Goal: Task Accomplishment & Management: Manage account settings

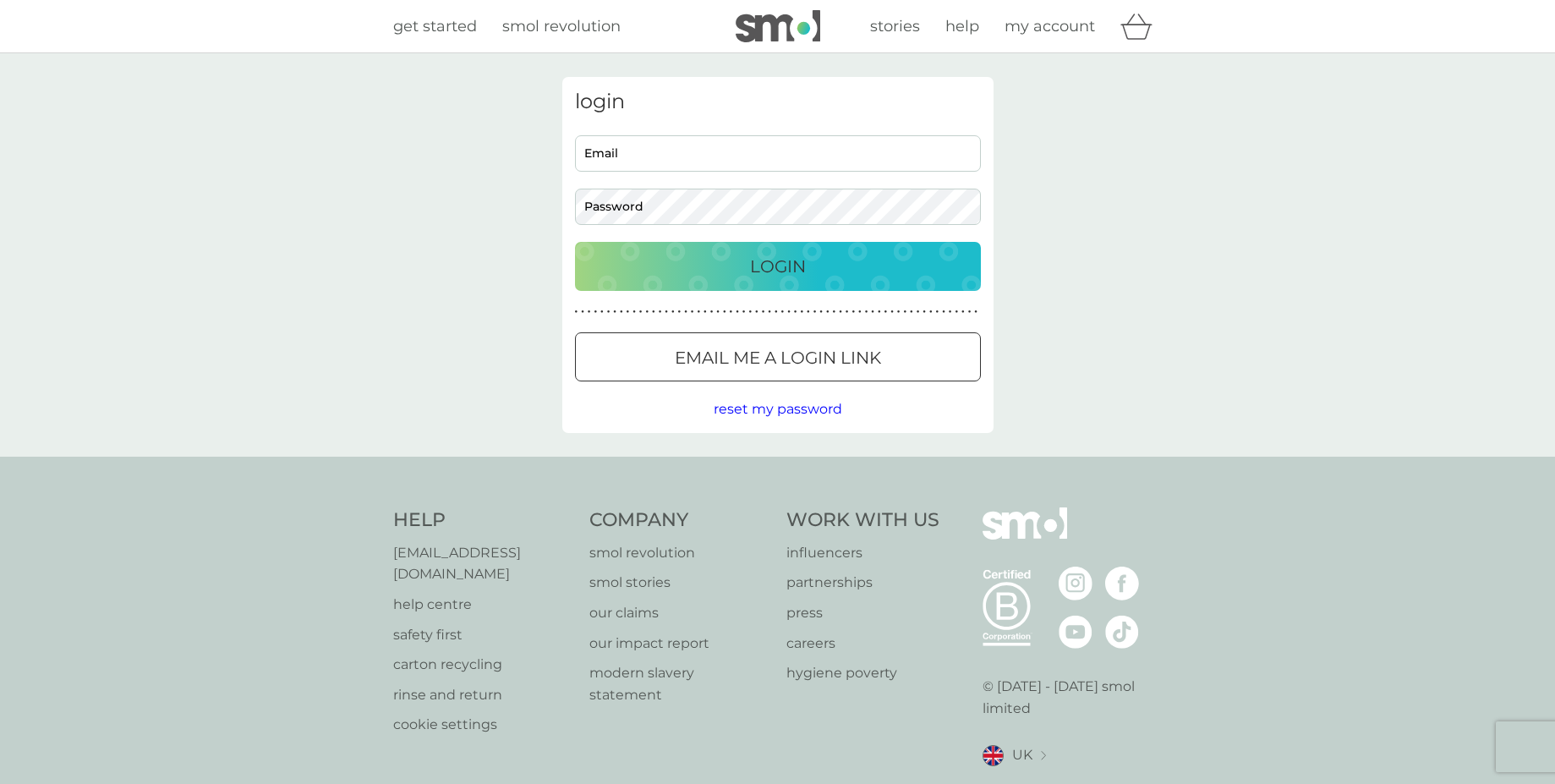
click at [661, 155] on input "Email" at bounding box center [778, 153] width 406 height 36
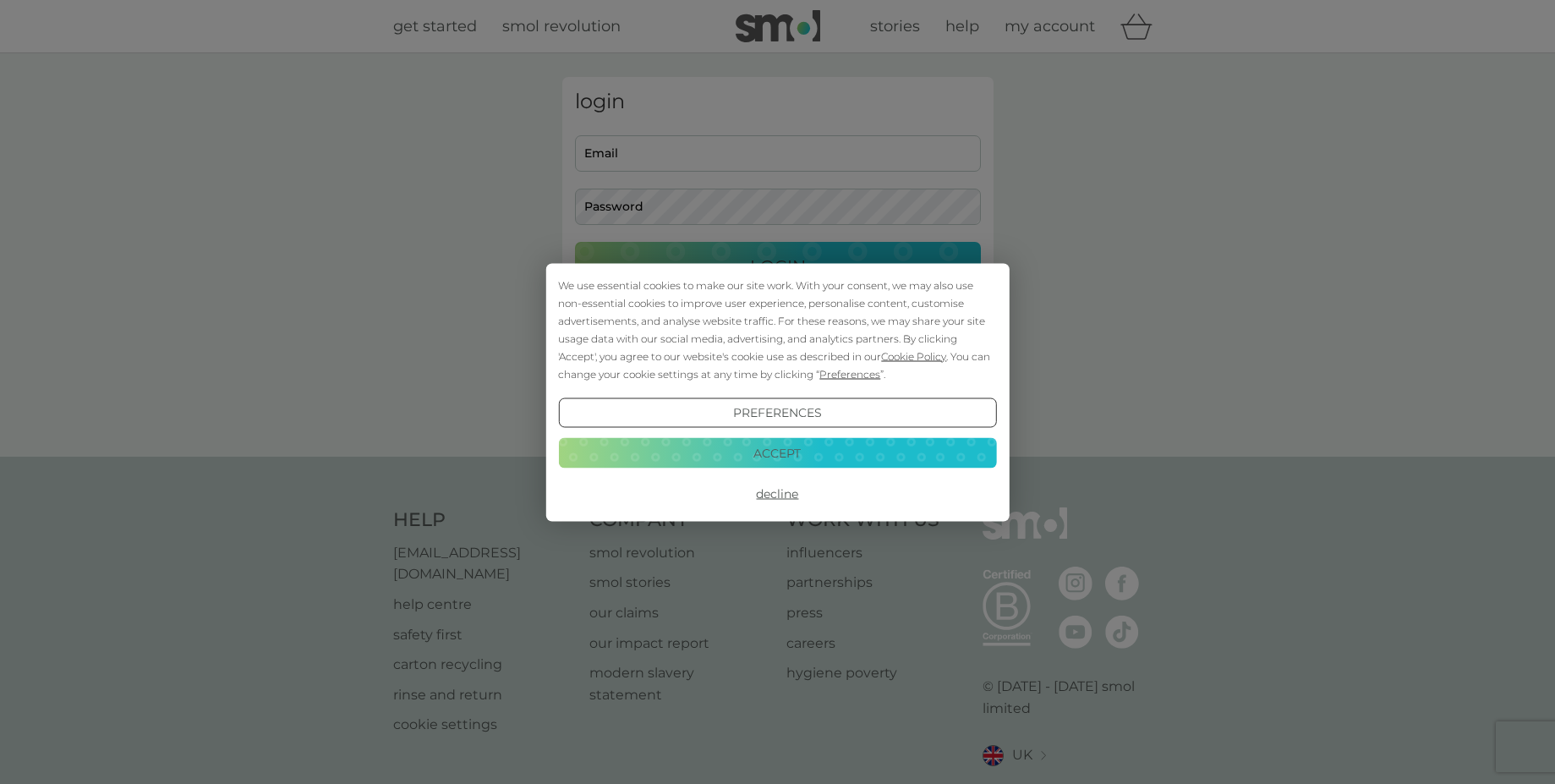
click at [1288, 176] on div "We use essential cookies to make our site work. With your consent, we may also …" at bounding box center [778, 392] width 1555 height 784
click at [813, 455] on button "Accept" at bounding box center [777, 453] width 438 height 30
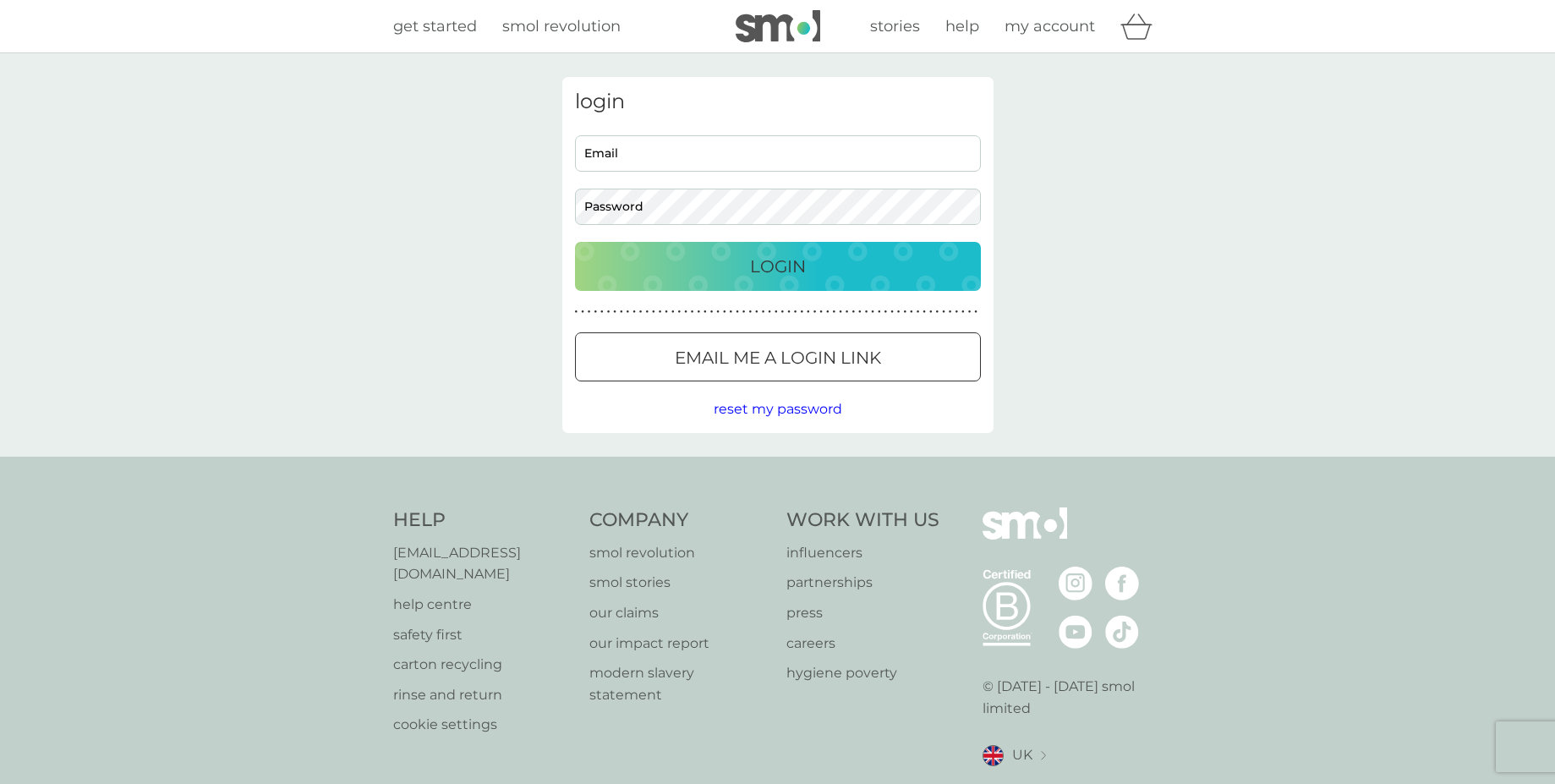
click at [648, 153] on input "Email" at bounding box center [778, 153] width 406 height 36
type input "flynnfoley93@gmail.com"
click at [738, 274] on div "Login" at bounding box center [778, 266] width 372 height 27
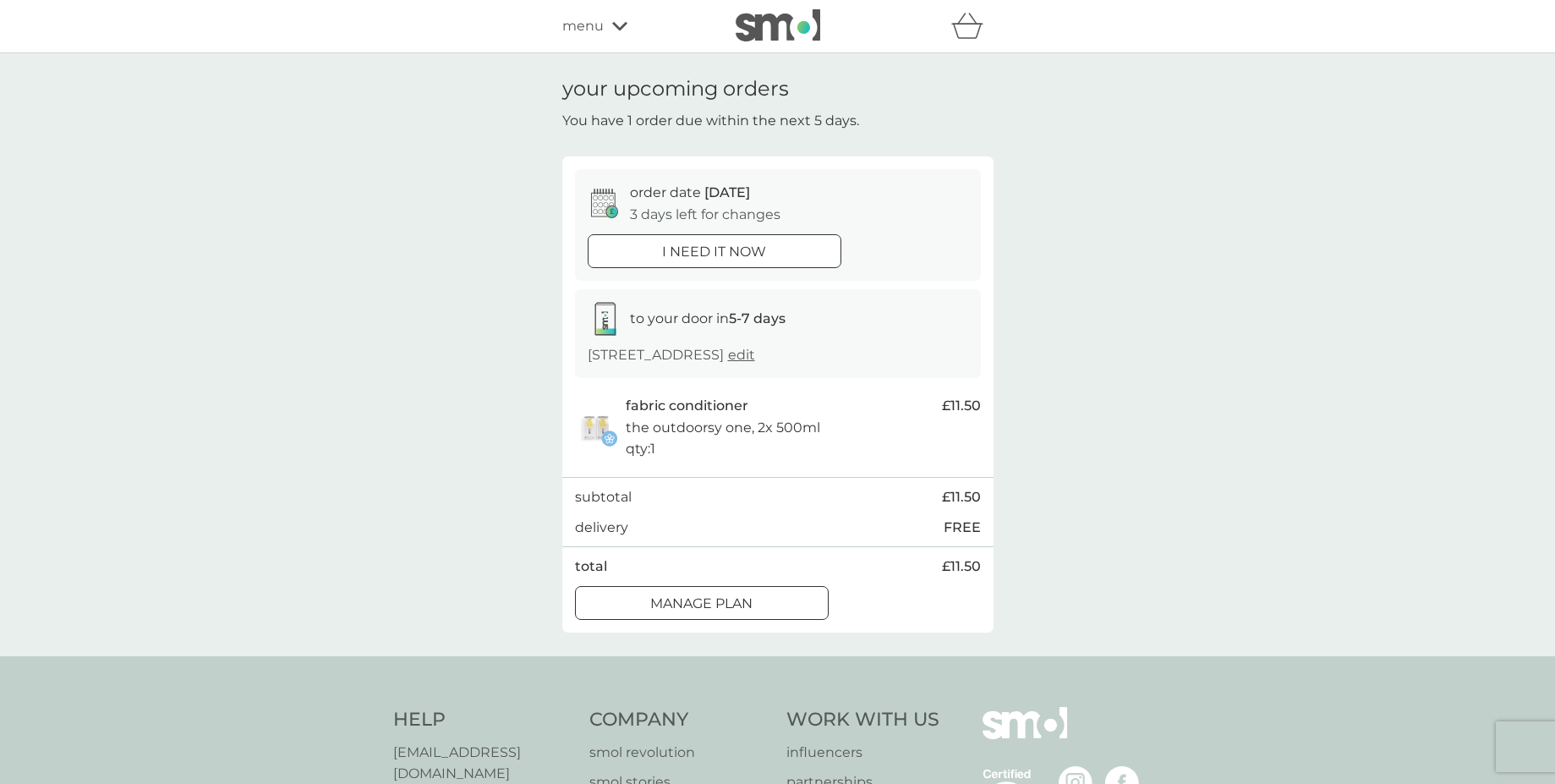
click at [703, 603] on div at bounding box center [701, 602] width 4 height 4
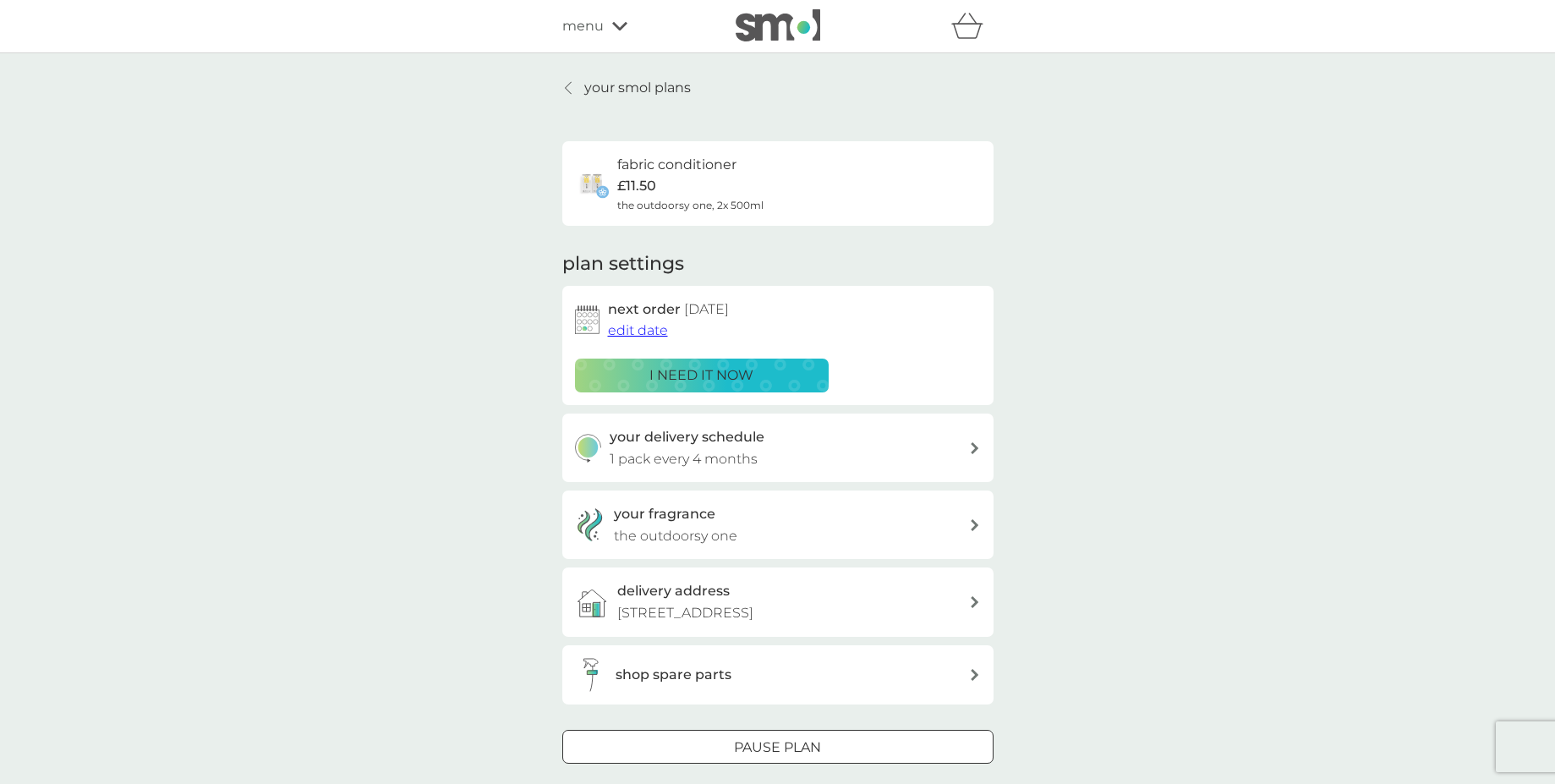
click at [637, 335] on span "edit date" at bounding box center [638, 330] width 60 height 16
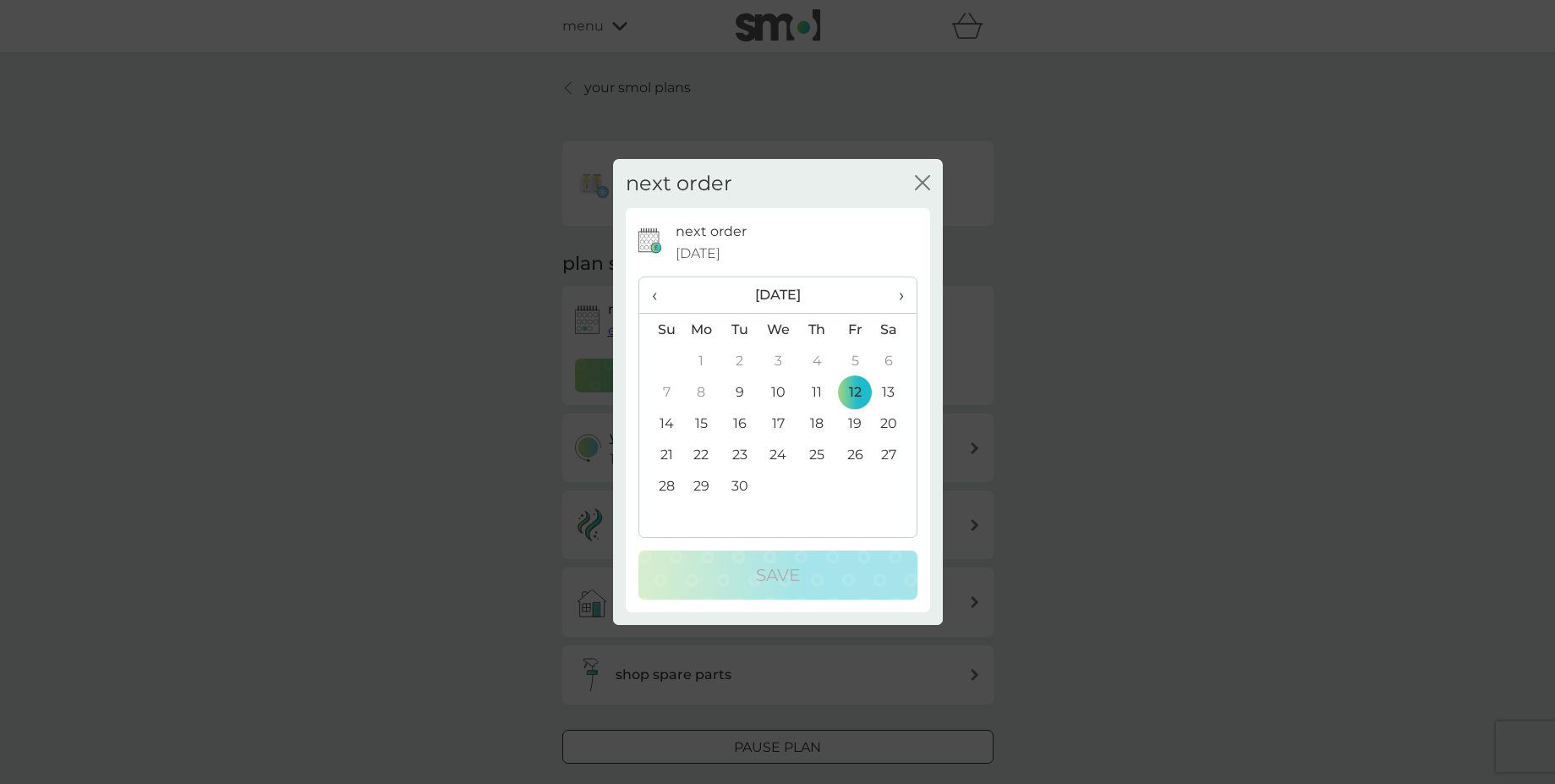
click at [921, 184] on icon "close" at bounding box center [918, 183] width 7 height 13
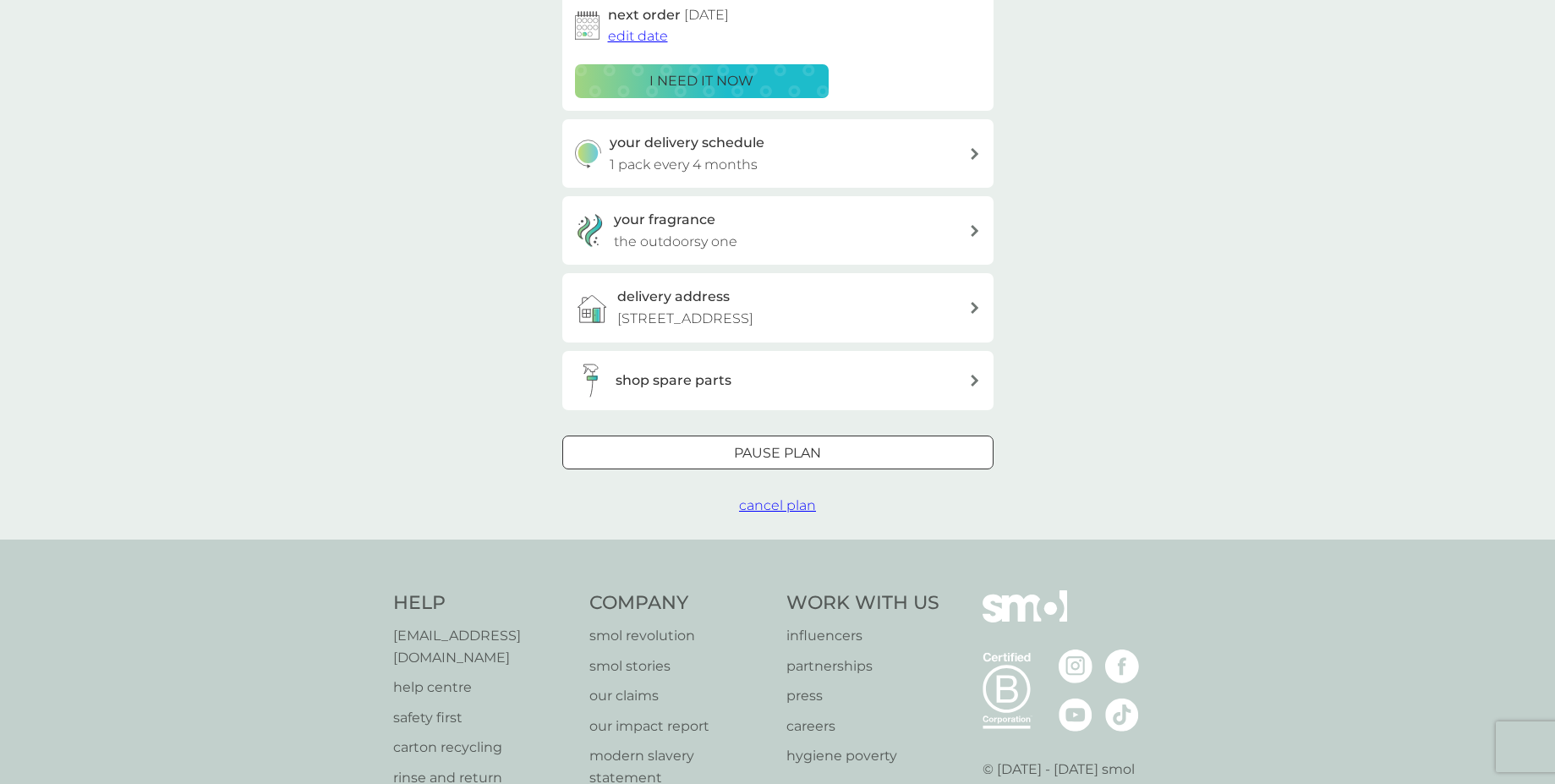
scroll to position [305, 0]
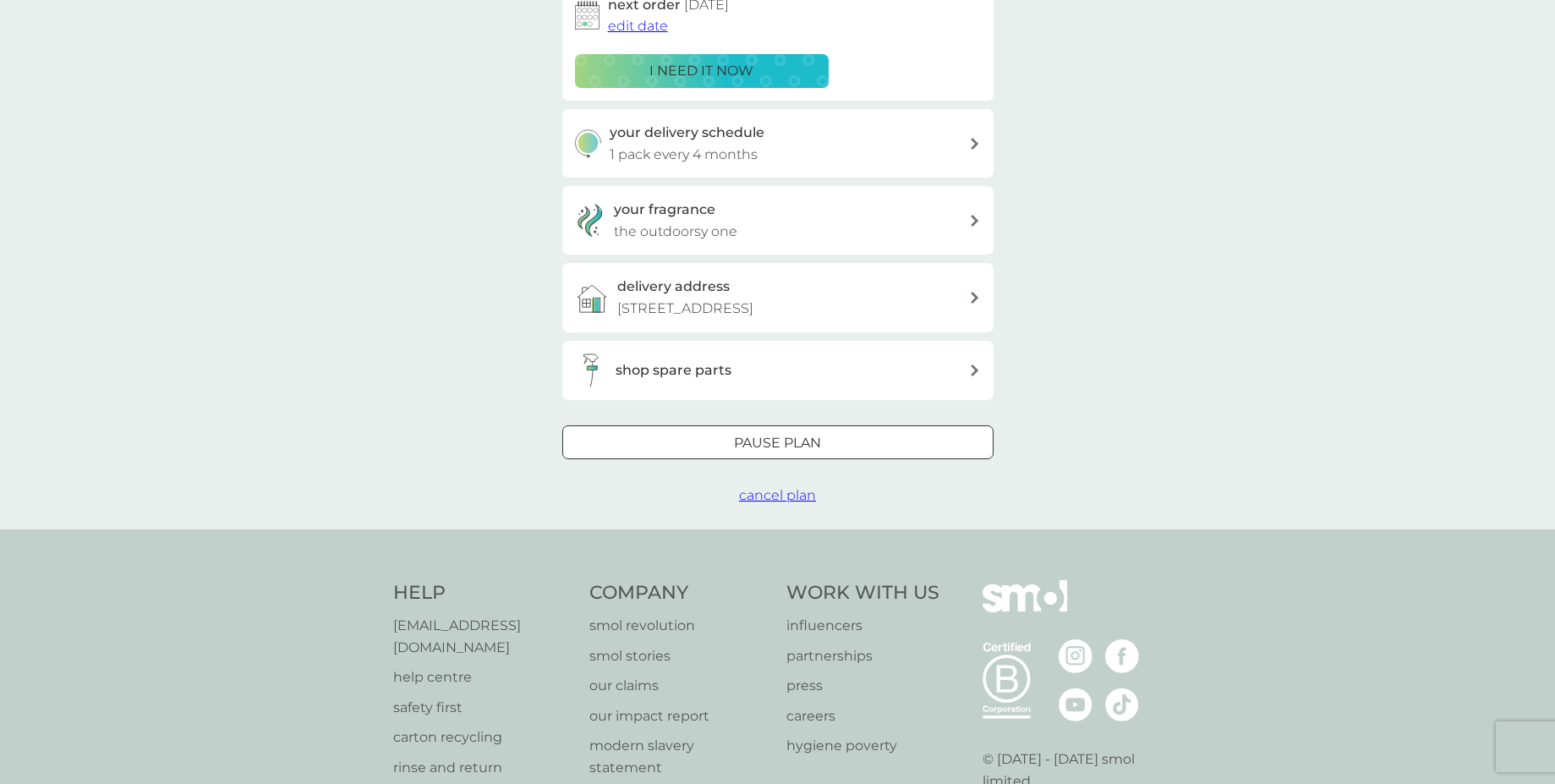
click at [752, 442] on div at bounding box center [778, 443] width 61 height 18
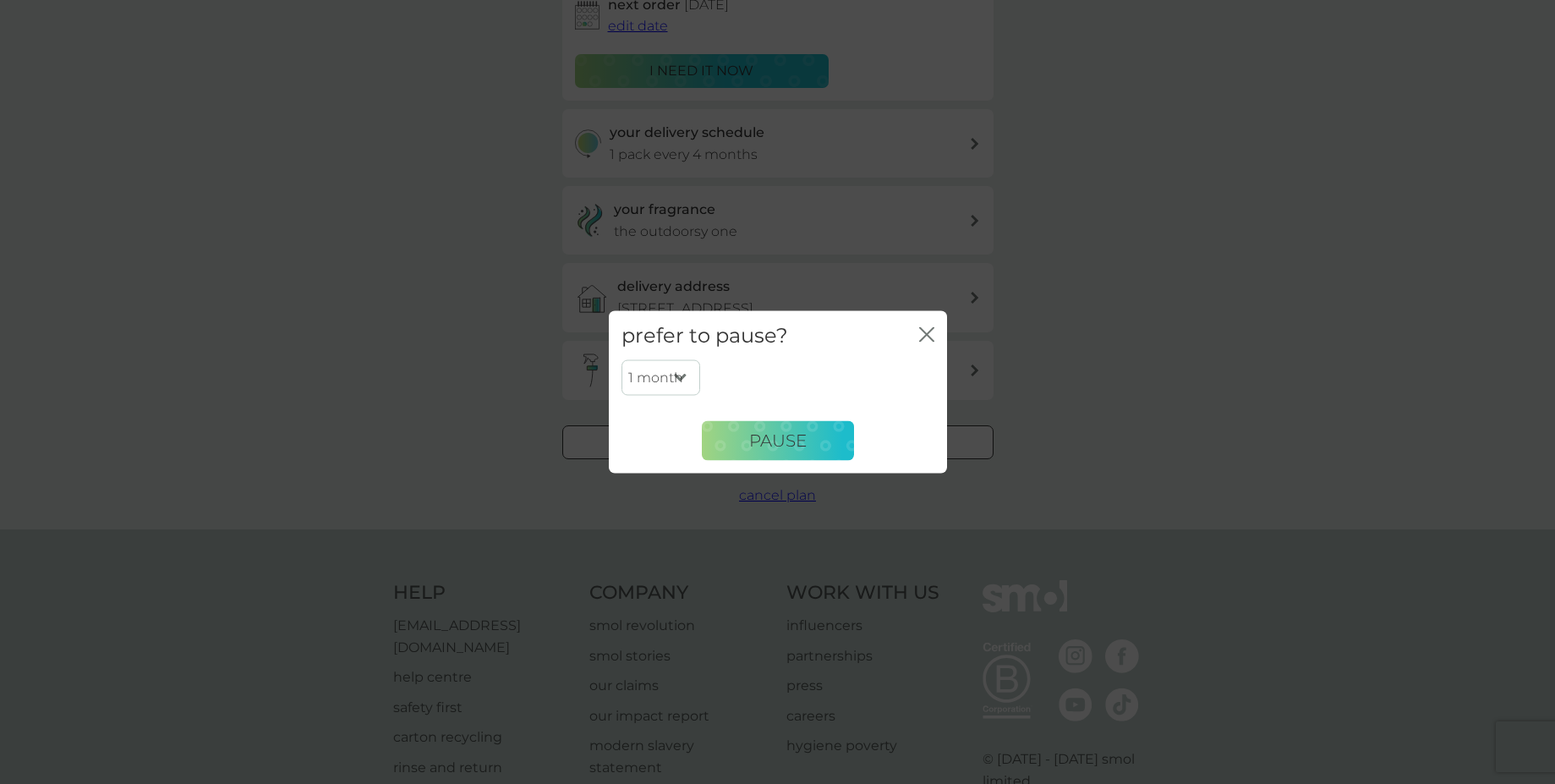
select select "6"
click at [621, 360] on select "1 month 2 months 3 months 4 months 5 months 6 months" at bounding box center [660, 378] width 79 height 36
click at [751, 441] on span "Pause" at bounding box center [778, 440] width 58 height 20
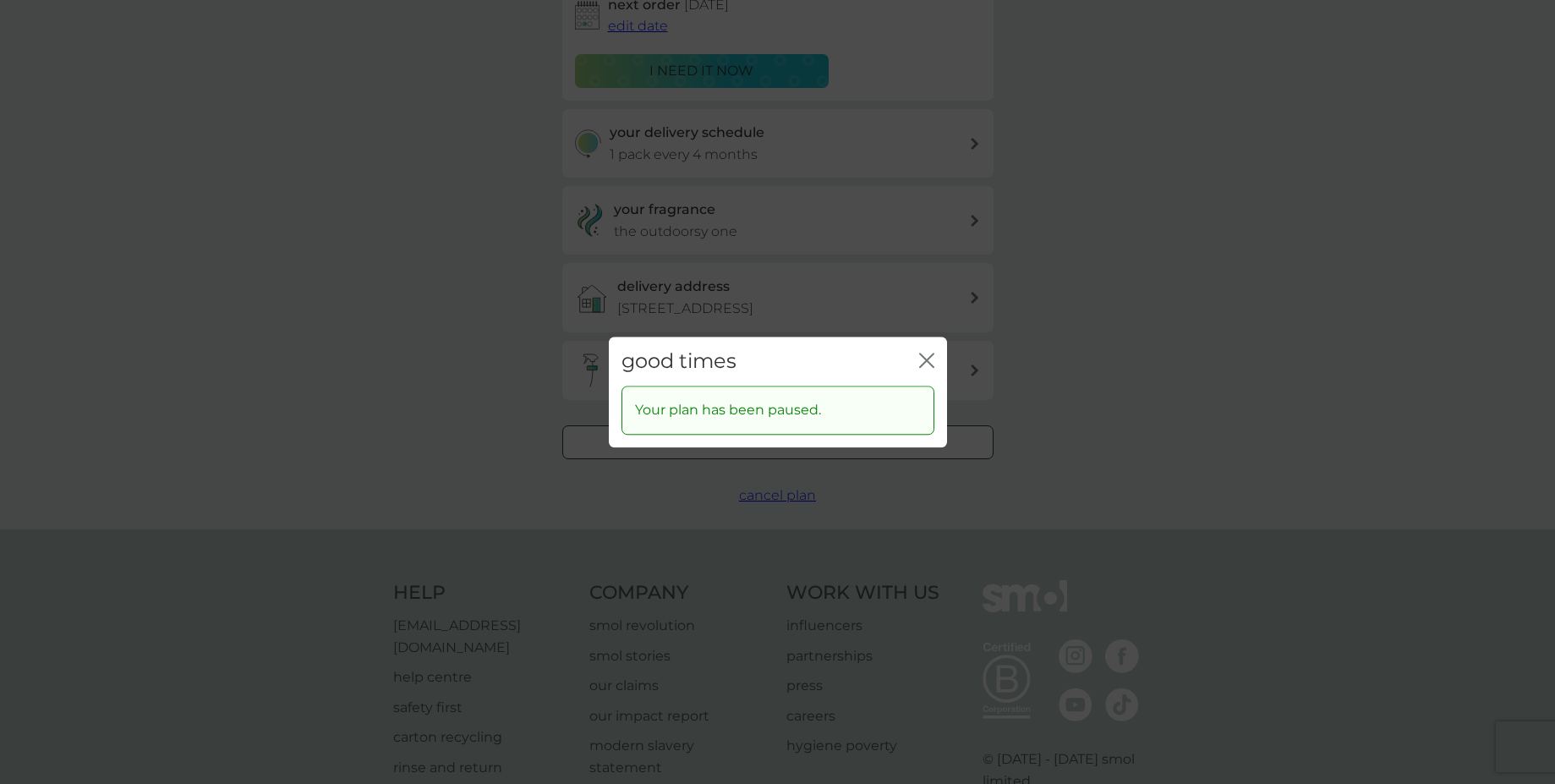
click at [920, 368] on button "close" at bounding box center [927, 361] width 15 height 18
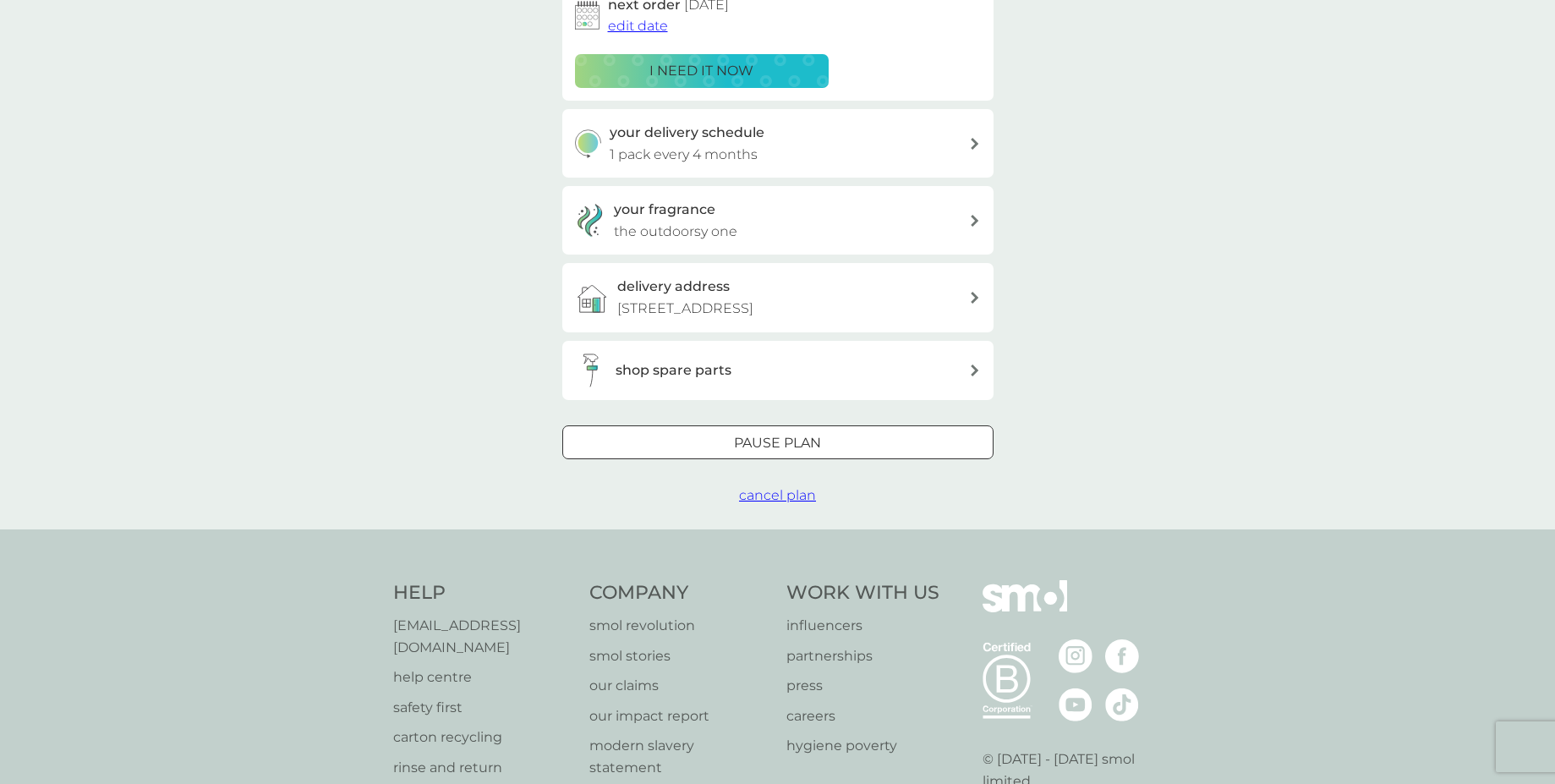
click at [923, 365] on div "shop spare parts" at bounding box center [793, 370] width 354 height 22
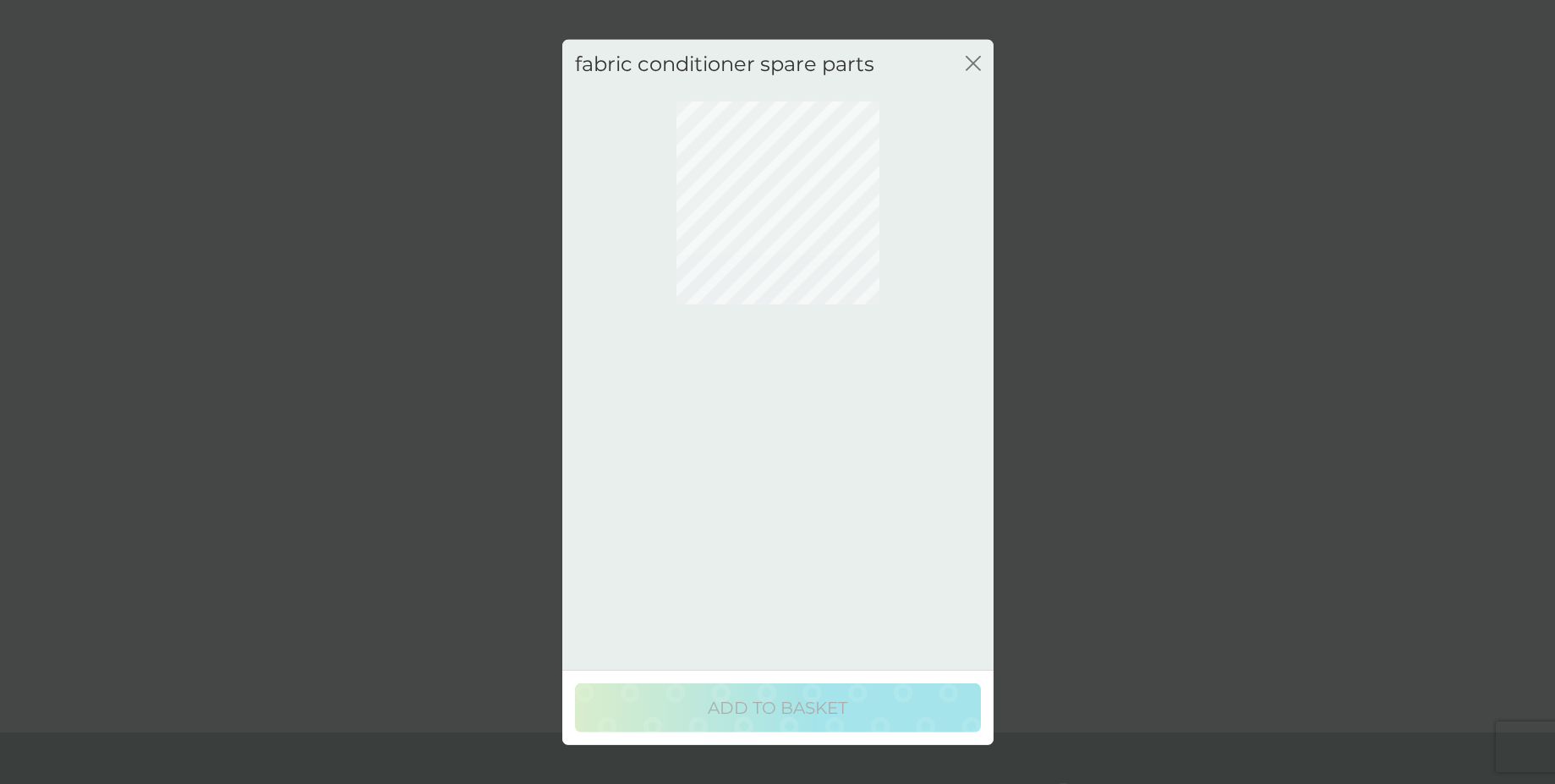
scroll to position [0, 0]
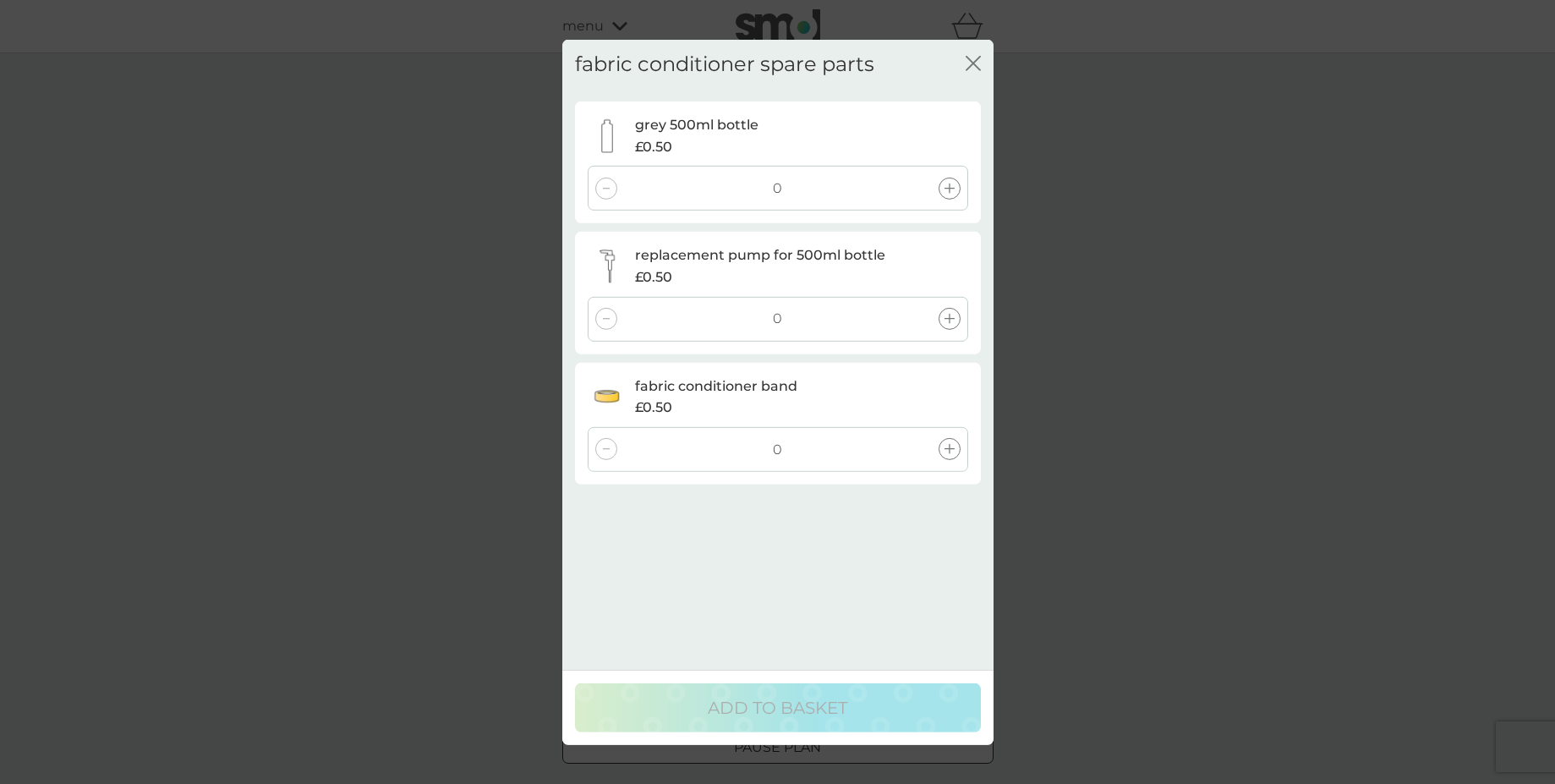
click at [1228, 437] on div "fabric conditioner spare parts close grey 500ml bottle £0.50 0 replacement pump…" at bounding box center [778, 392] width 1555 height 784
